Goal: Use online tool/utility: Utilize a website feature to perform a specific function

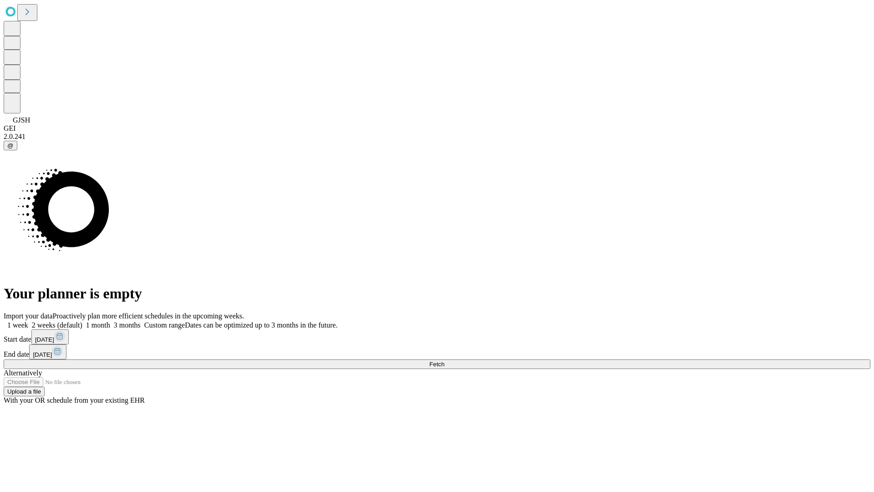
click at [444, 361] on span "Fetch" at bounding box center [436, 364] width 15 height 7
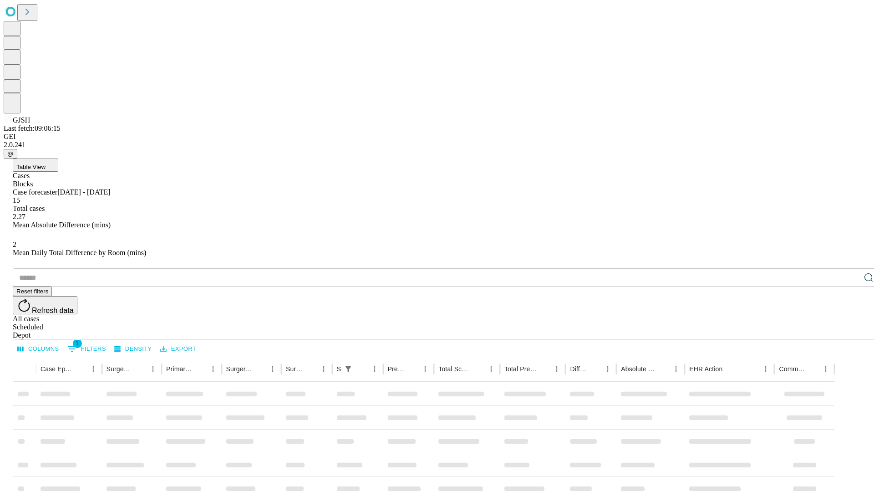
click at [46, 163] on span "Table View" at bounding box center [30, 166] width 29 height 7
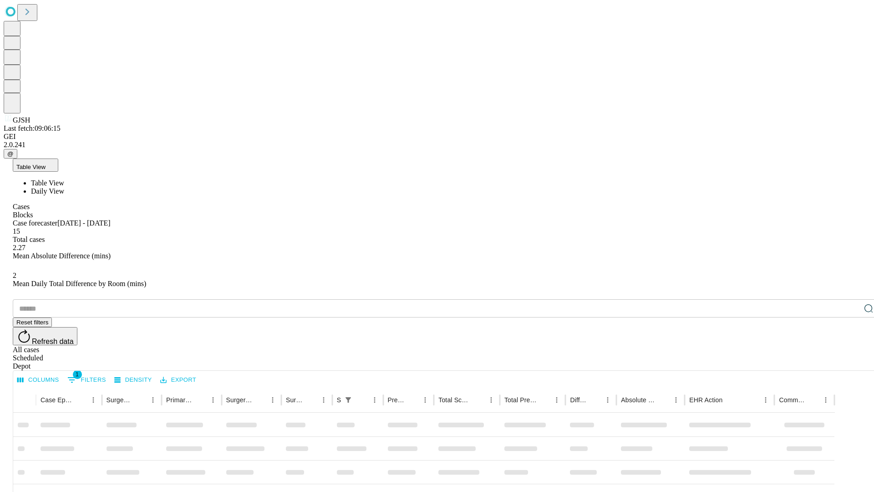
click at [64, 187] on span "Daily View" at bounding box center [47, 191] width 33 height 8
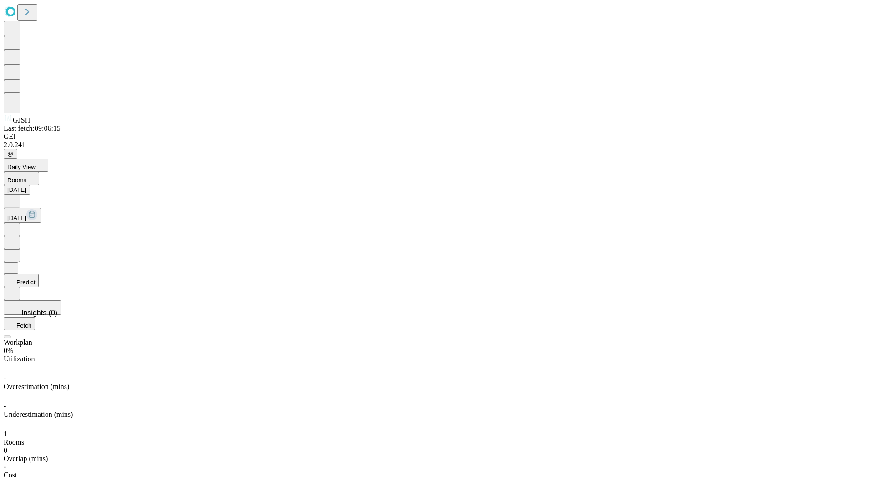
click at [39, 274] on button "Predict" at bounding box center [21, 280] width 35 height 13
